Goal: Information Seeking & Learning: Learn about a topic

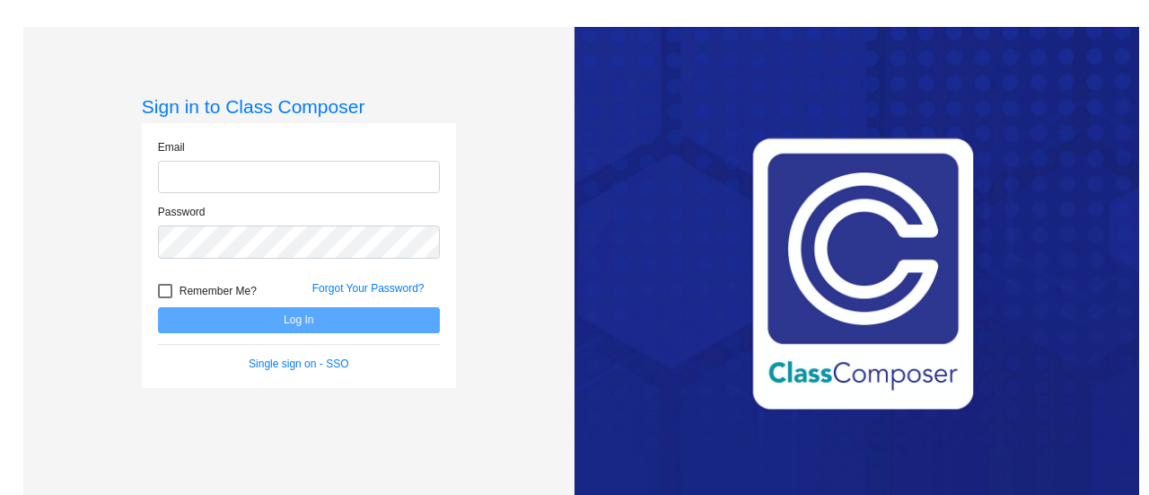
click at [294, 322] on form "Email Password Remember Me? Forgot Your Password? Log In Single sign on - SSO" at bounding box center [299, 255] width 282 height 232
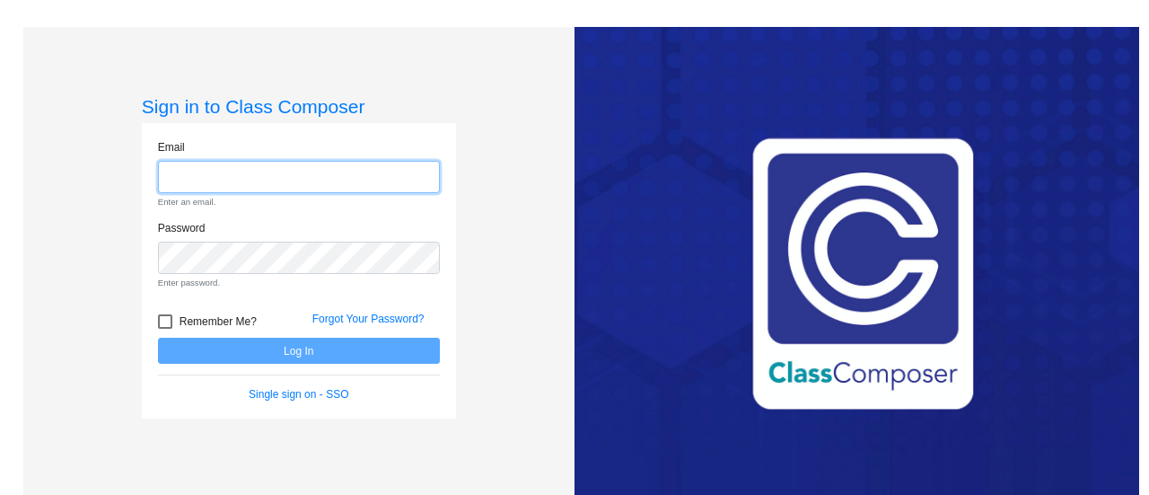
click at [232, 169] on input "email" at bounding box center [299, 177] width 282 height 33
type input "[EMAIL_ADDRESS][DOMAIN_NAME]"
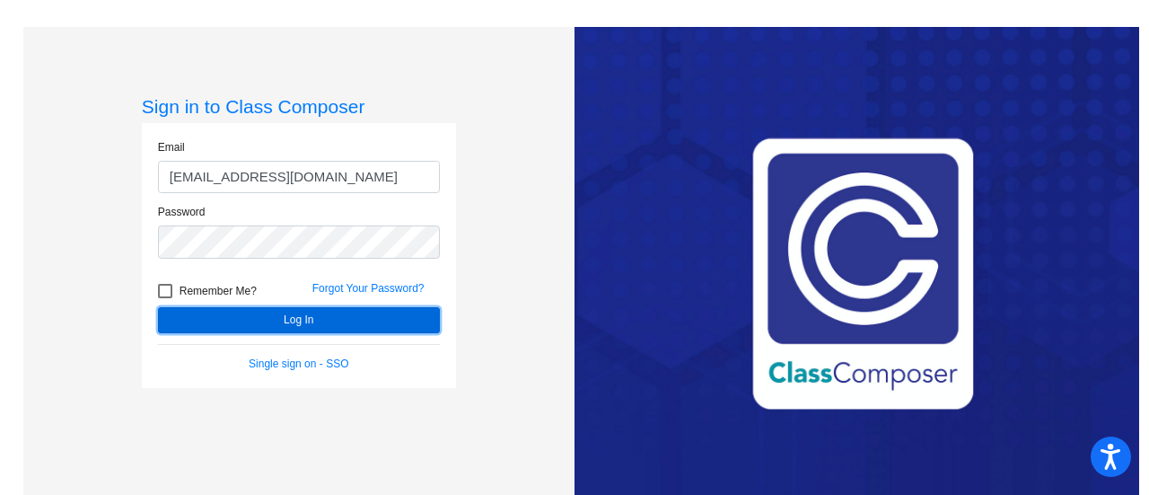
click at [318, 322] on button "Log In" at bounding box center [299, 320] width 282 height 26
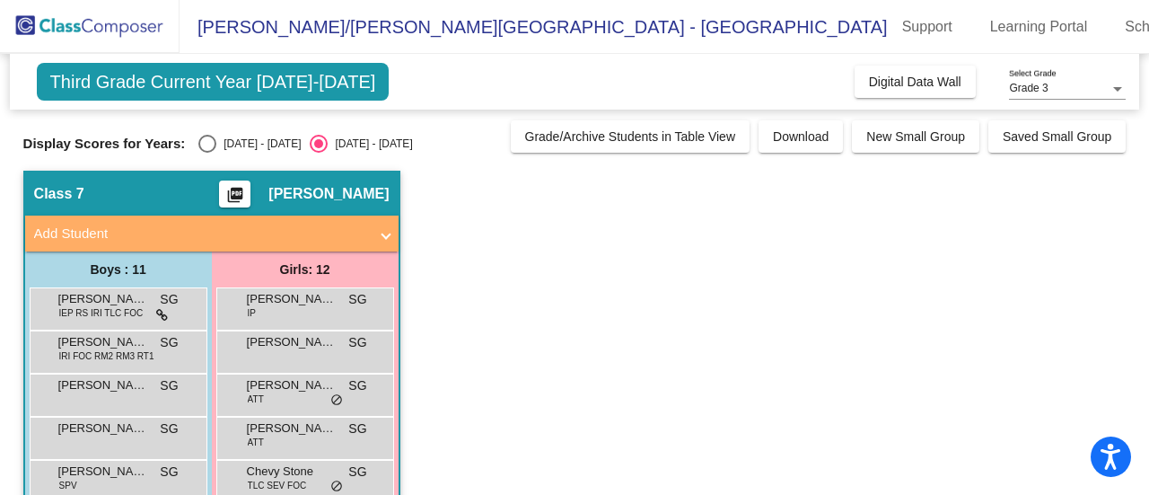
click at [206, 142] on div "Select an option" at bounding box center [207, 144] width 18 height 18
click at [206, 153] on input "[DATE] - [DATE]" at bounding box center [206, 153] width 1 height 1
radio input "true"
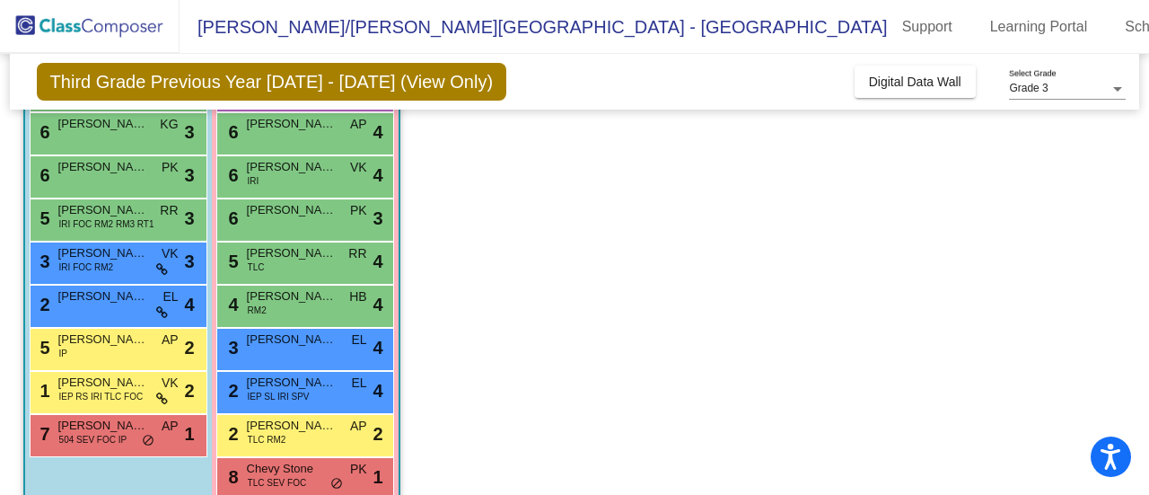
scroll to position [311, 0]
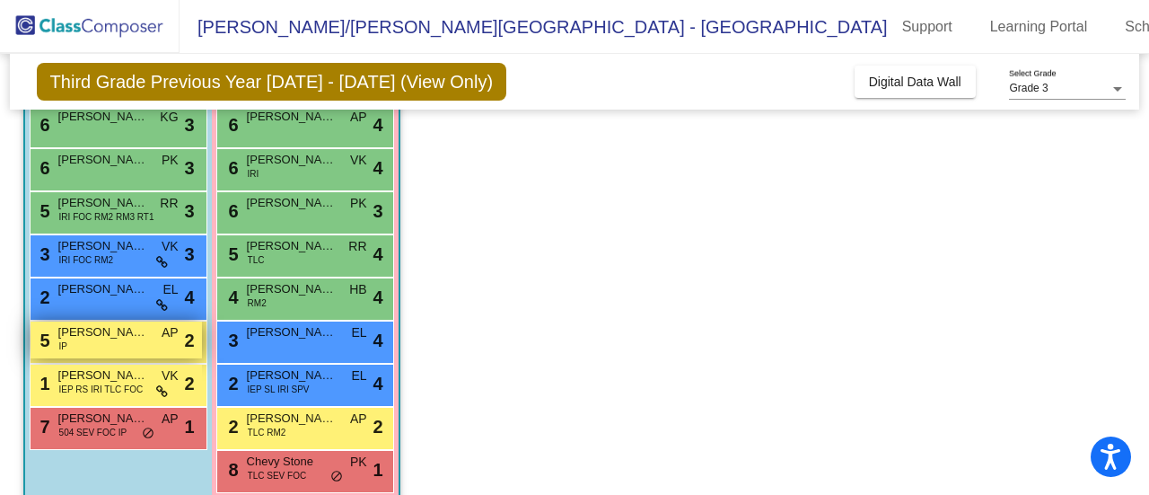
click at [142, 341] on div "5 [PERSON_NAME] IP AP lock do_not_disturb_alt 2" at bounding box center [116, 339] width 171 height 37
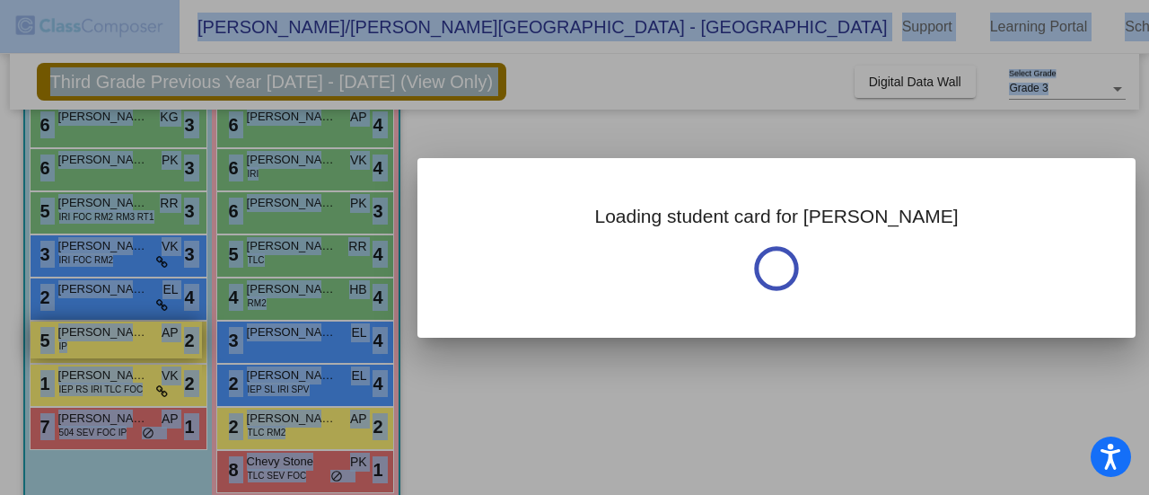
click at [142, 341] on div at bounding box center [574, 247] width 1149 height 495
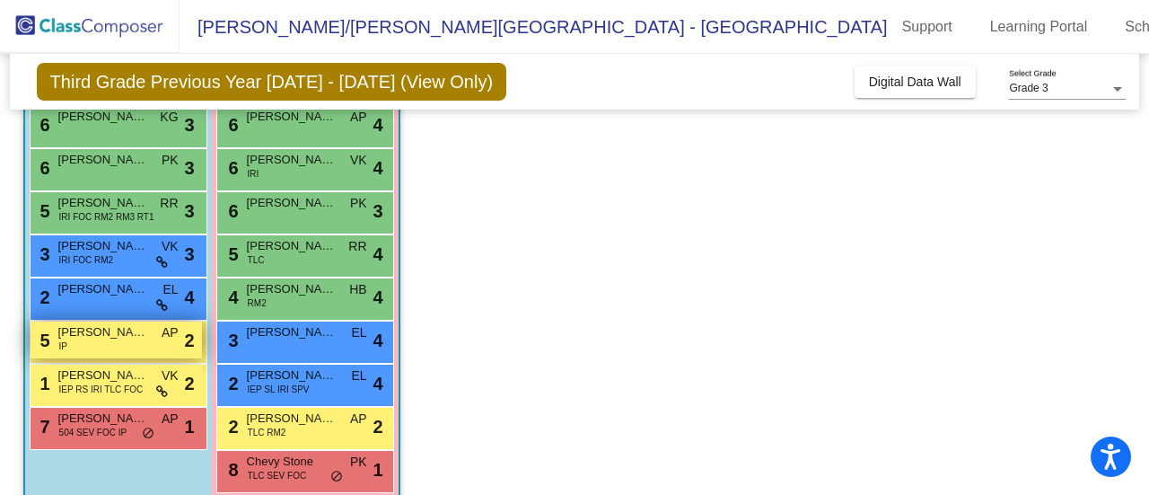
click at [142, 341] on div "5 [PERSON_NAME] IP AP lock do_not_disturb_alt 2" at bounding box center [116, 339] width 171 height 37
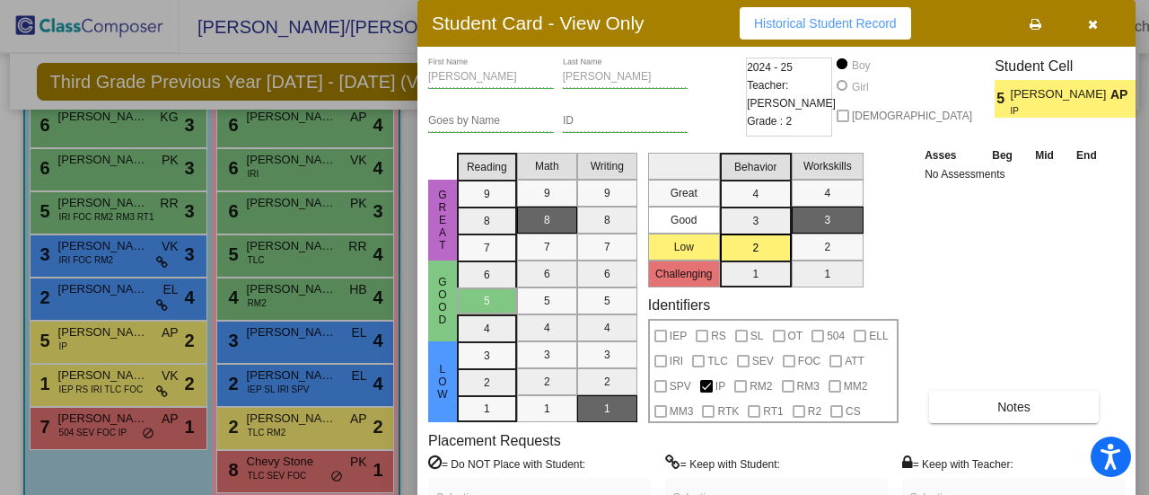
drag, startPoint x: 1145, startPoint y: 305, endPoint x: 1148, endPoint y: 408, distance: 103.3
click at [1148, 408] on div at bounding box center [574, 247] width 1149 height 495
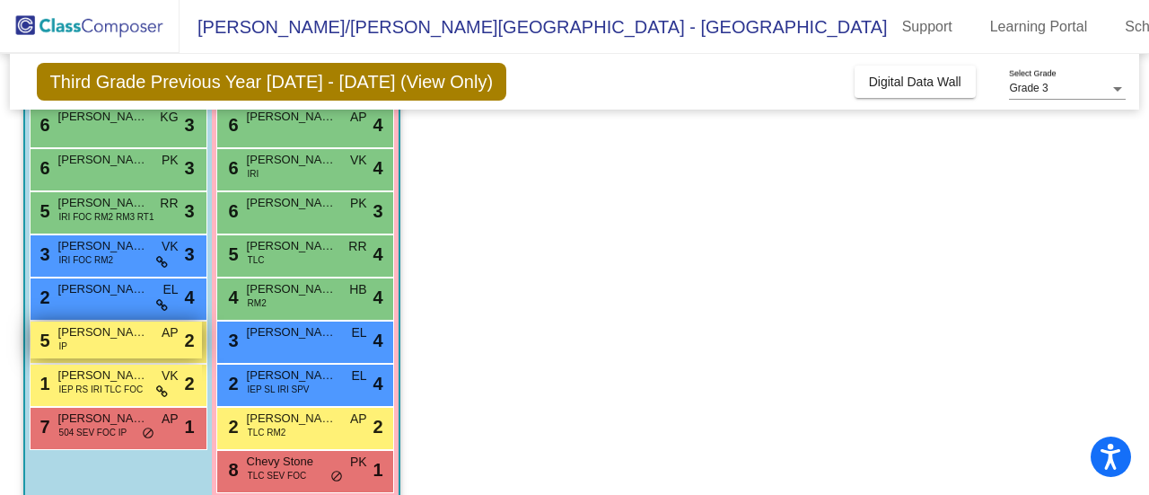
click at [139, 344] on div "5 [PERSON_NAME] IP AP lock do_not_disturb_alt 2" at bounding box center [116, 339] width 171 height 37
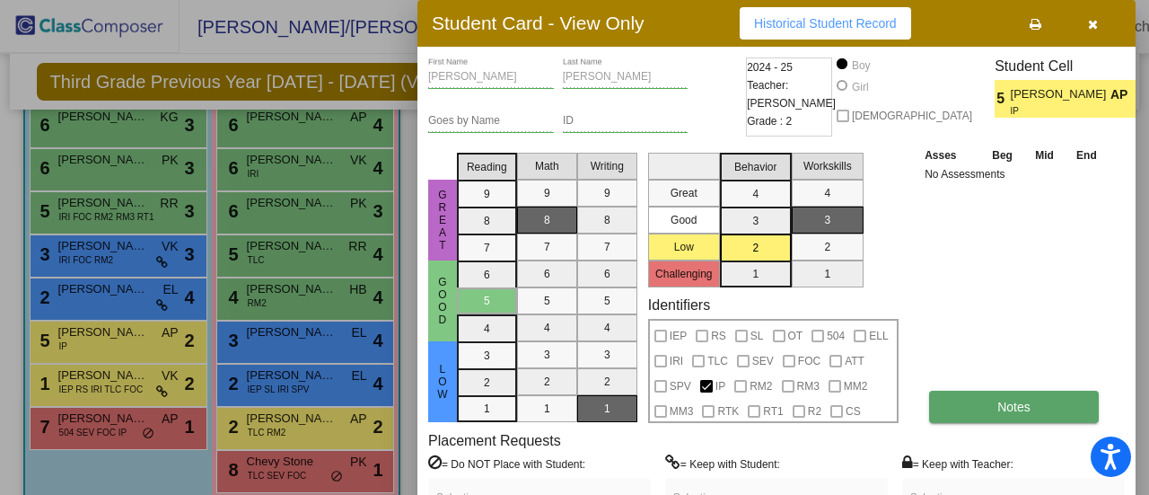
click at [1024, 405] on span "Notes" at bounding box center [1013, 406] width 33 height 14
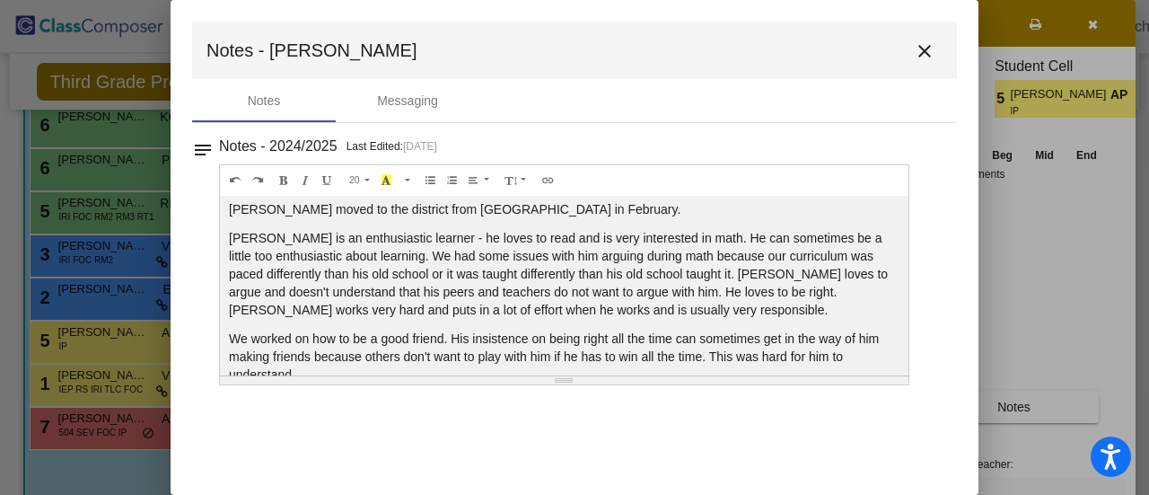
scroll to position [0, 0]
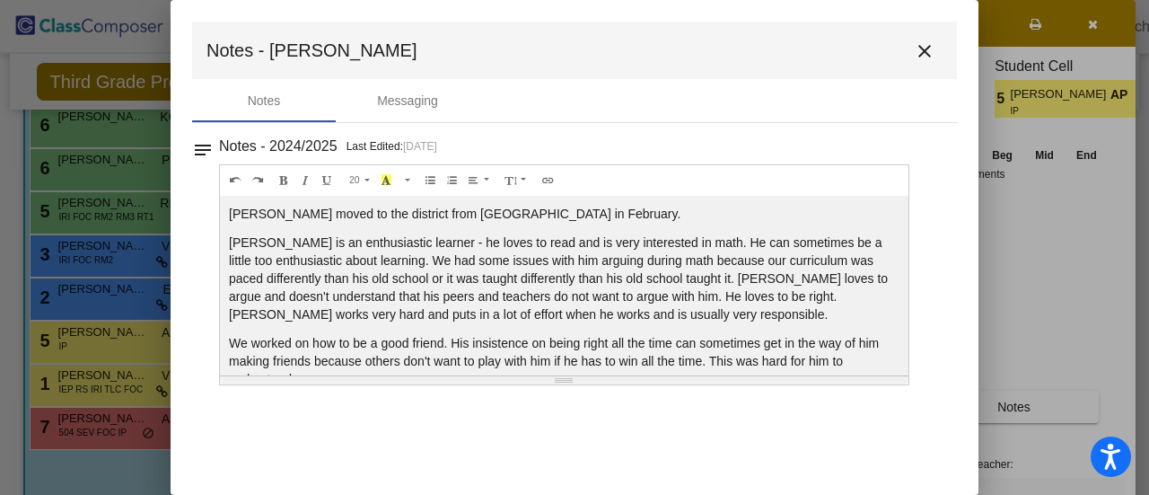
click at [897, 234] on div "[PERSON_NAME] moved to the district from [GEOGRAPHIC_DATA] in February. [PERSON…" at bounding box center [564, 286] width 689 height 180
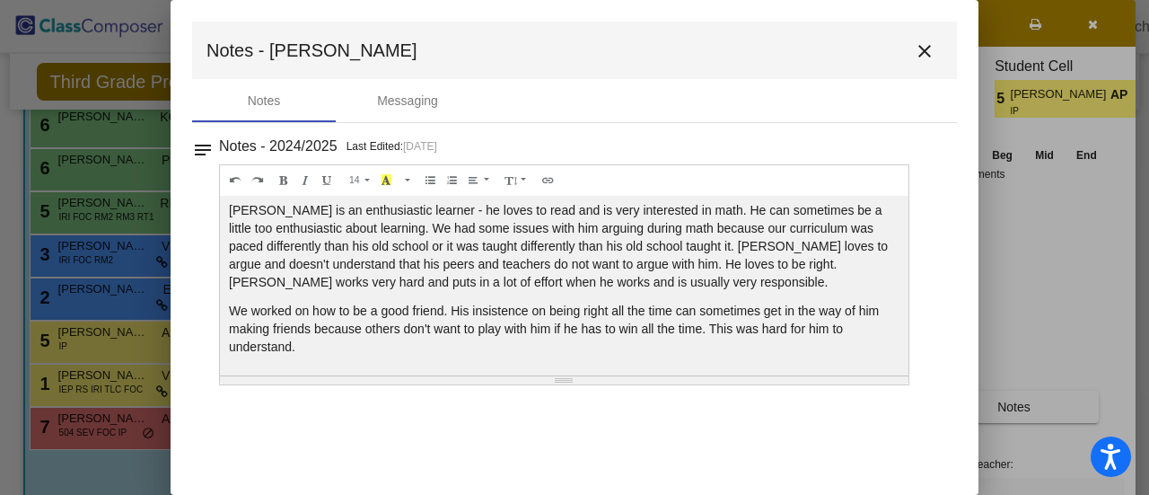
click at [927, 53] on mat-icon "close" at bounding box center [925, 51] width 22 height 22
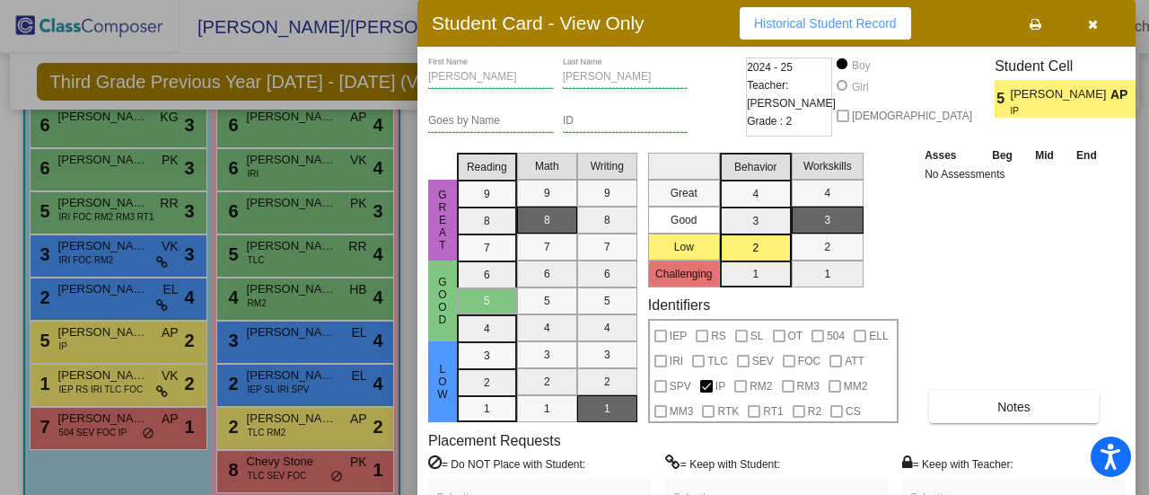
click at [115, 419] on div at bounding box center [574, 247] width 1149 height 495
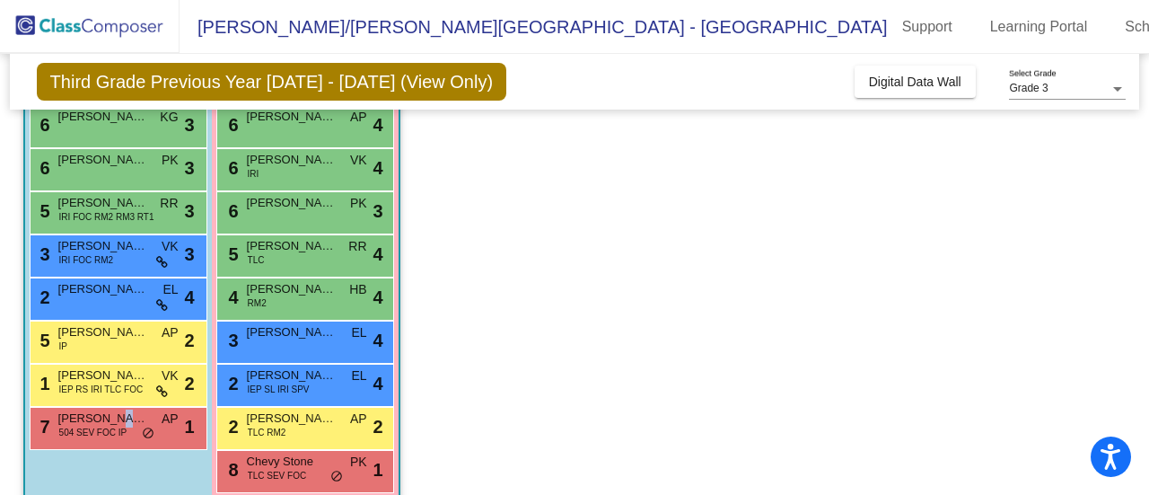
click at [115, 419] on span "[PERSON_NAME] Beach" at bounding box center [103, 418] width 90 height 18
